Goal: Task Accomplishment & Management: Manage account settings

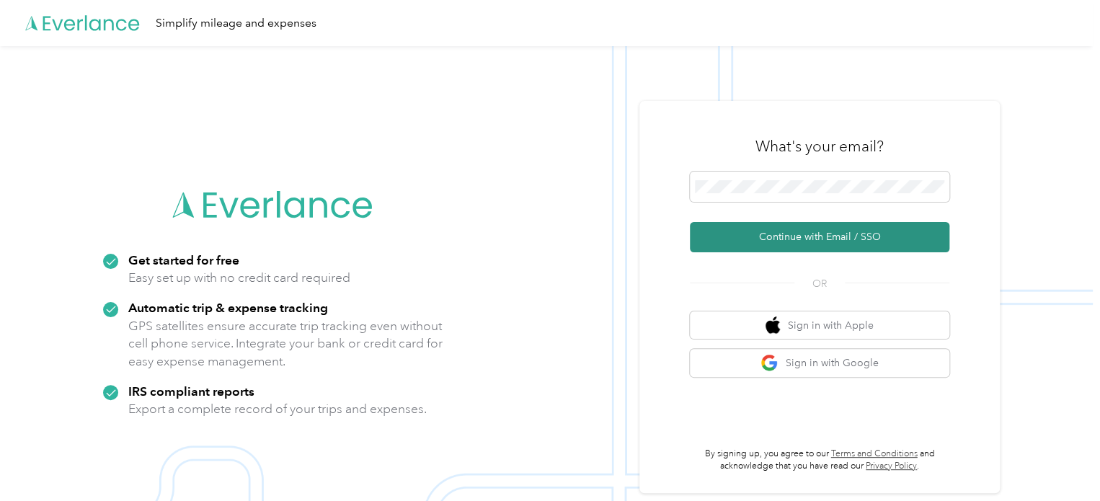
click at [848, 244] on button "Continue with Email / SSO" at bounding box center [819, 237] width 259 height 30
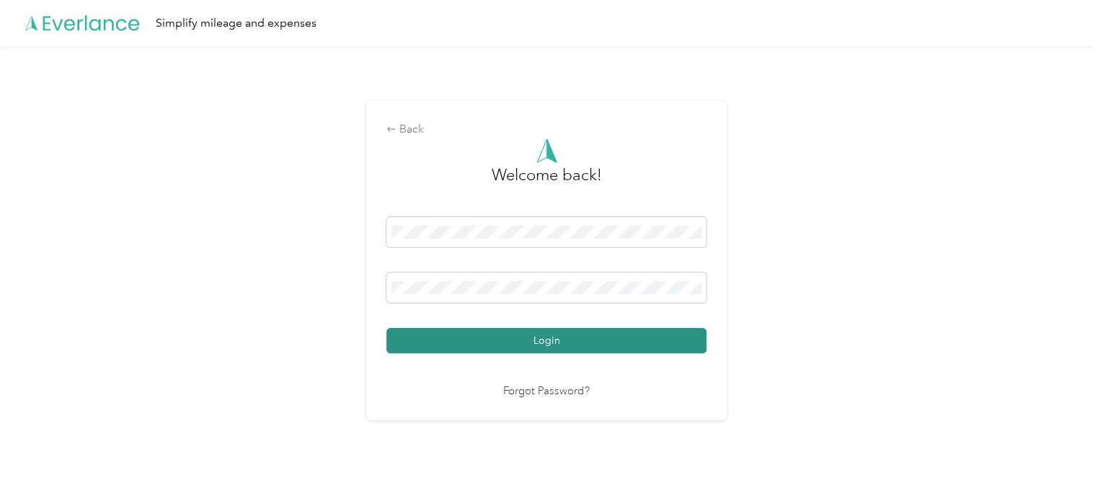
click at [540, 342] on button "Login" at bounding box center [546, 340] width 320 height 25
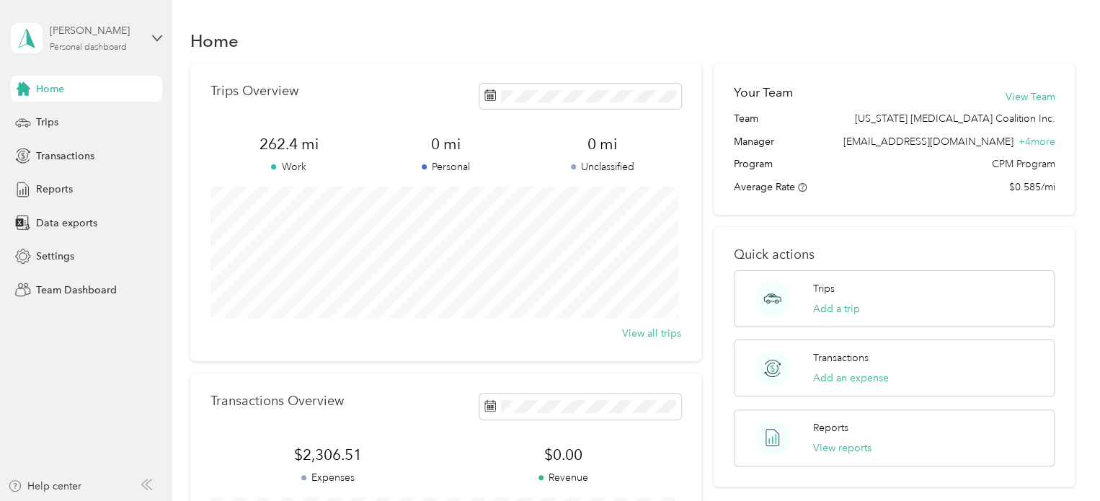
click at [78, 40] on div "[PERSON_NAME] Personal dashboard" at bounding box center [95, 37] width 90 height 29
click at [104, 120] on div "Team dashboard" at bounding box center [203, 118] width 365 height 25
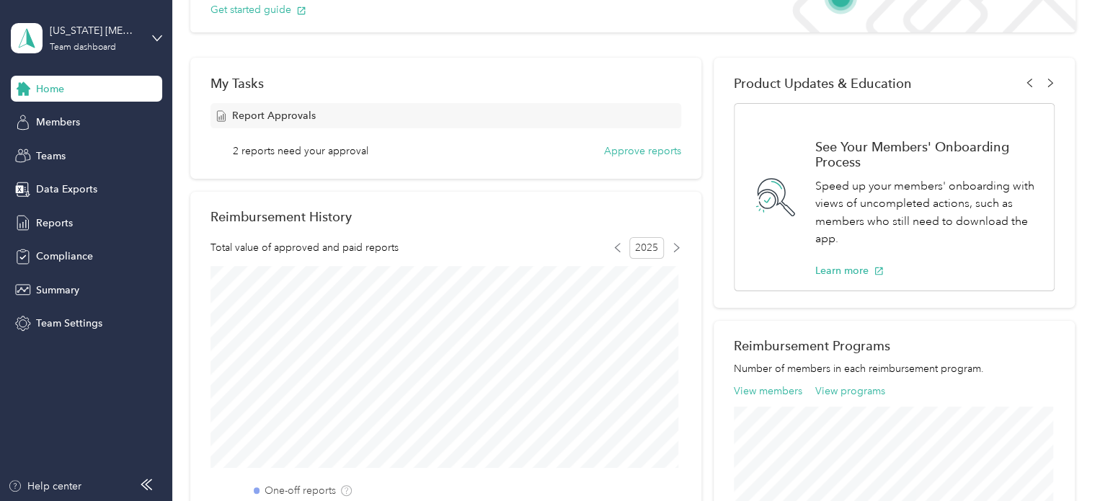
scroll to position [216, 0]
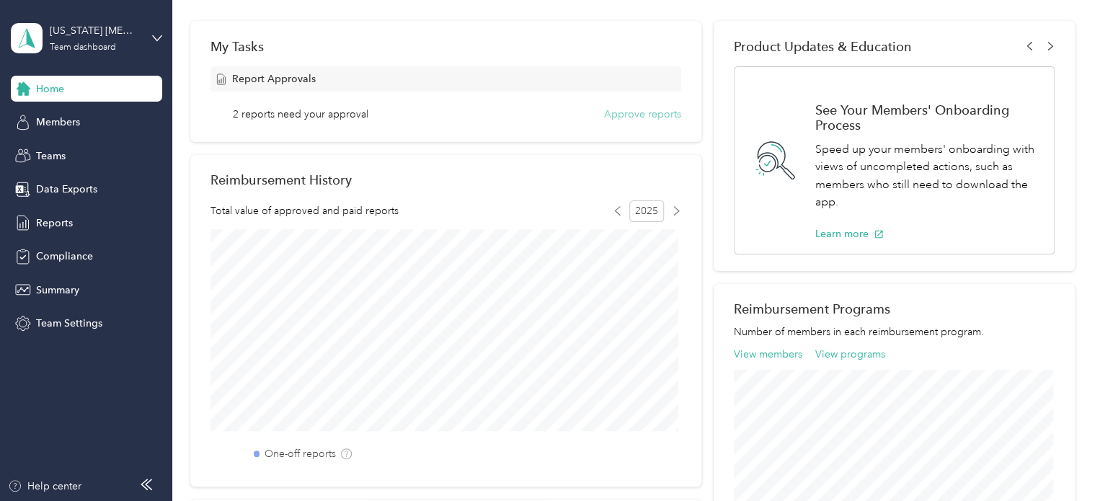
click at [640, 110] on button "Approve reports" at bounding box center [642, 114] width 77 height 15
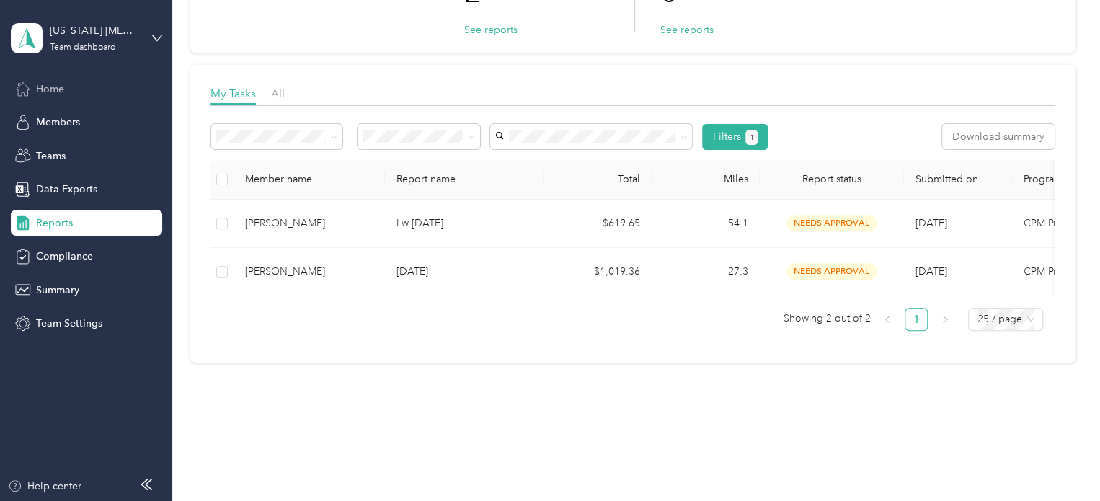
click at [68, 92] on div "Home" at bounding box center [86, 89] width 151 height 26
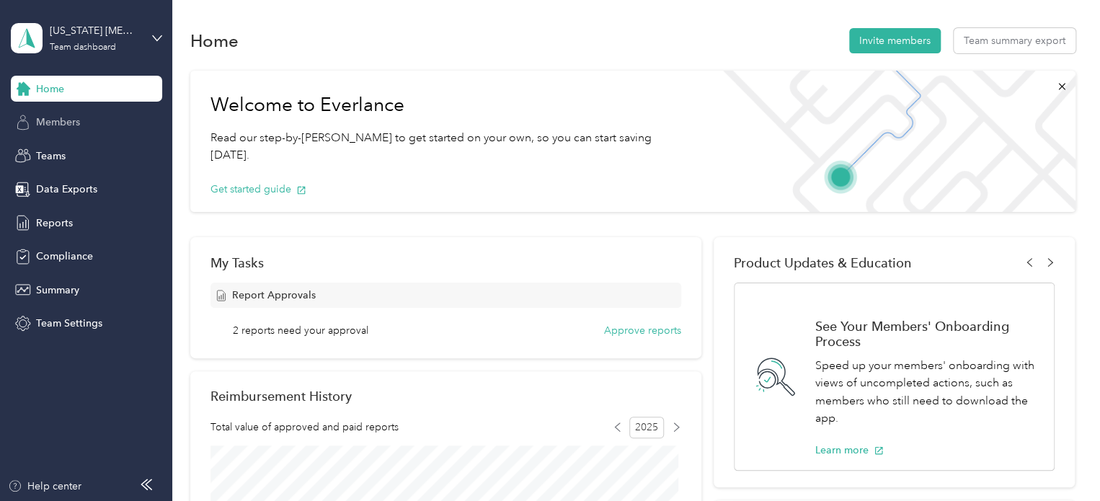
click at [43, 118] on span "Members" at bounding box center [58, 122] width 44 height 15
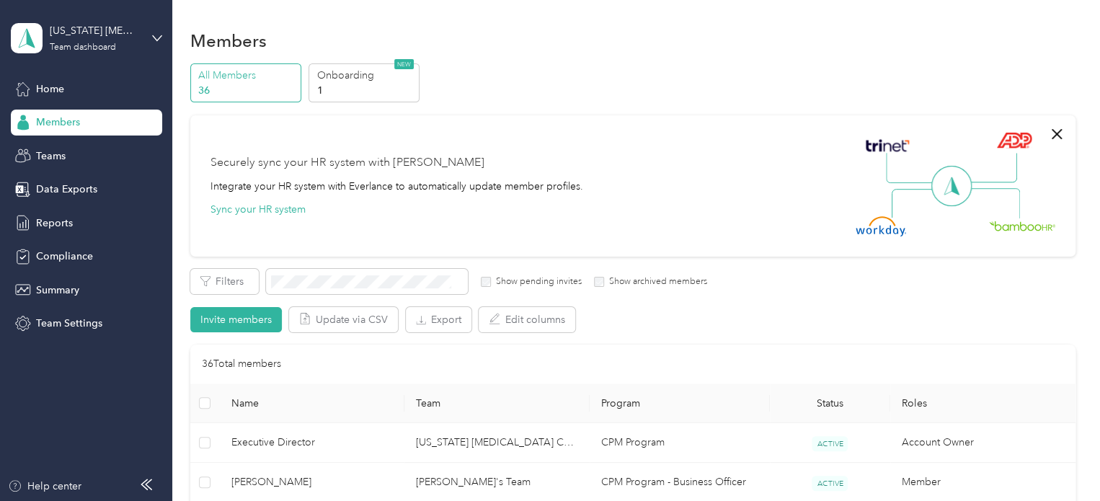
click at [52, 123] on span "Members" at bounding box center [58, 122] width 44 height 15
click at [43, 85] on span "Home" at bounding box center [50, 88] width 28 height 15
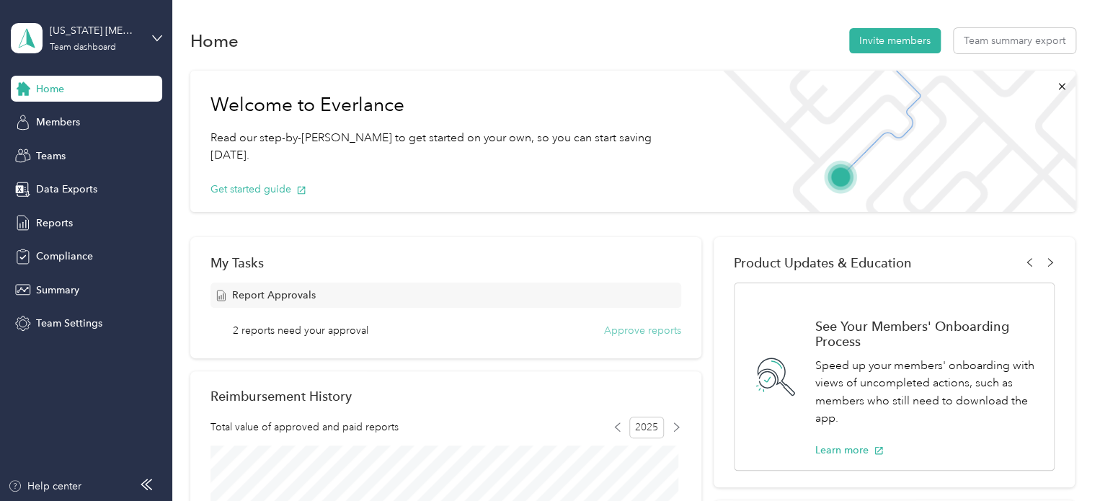
click at [651, 333] on button "Approve reports" at bounding box center [642, 330] width 77 height 15
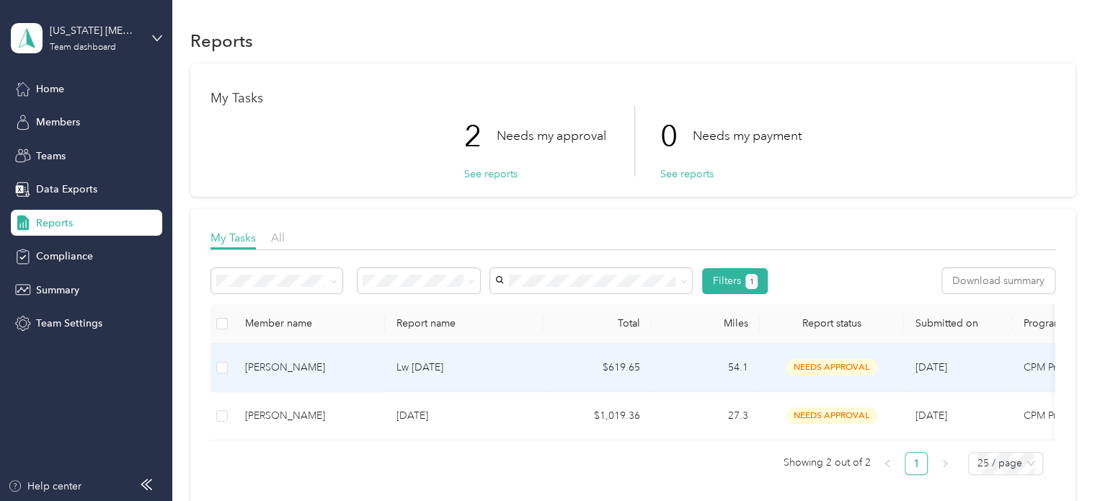
click at [519, 375] on td "Lw [DATE]" at bounding box center [464, 368] width 159 height 48
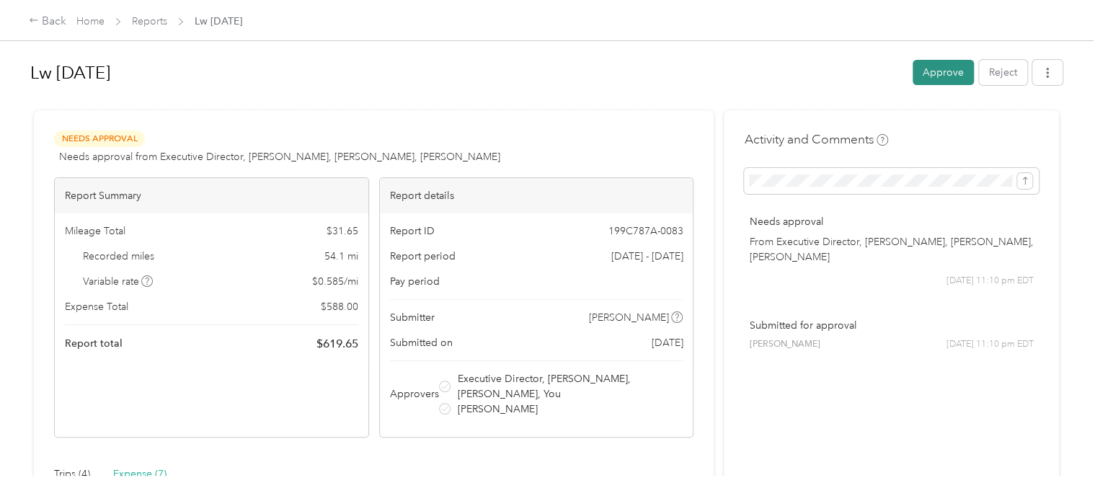
click at [932, 76] on button "Approve" at bounding box center [942, 72] width 61 height 25
